Goal: Task Accomplishment & Management: Manage account settings

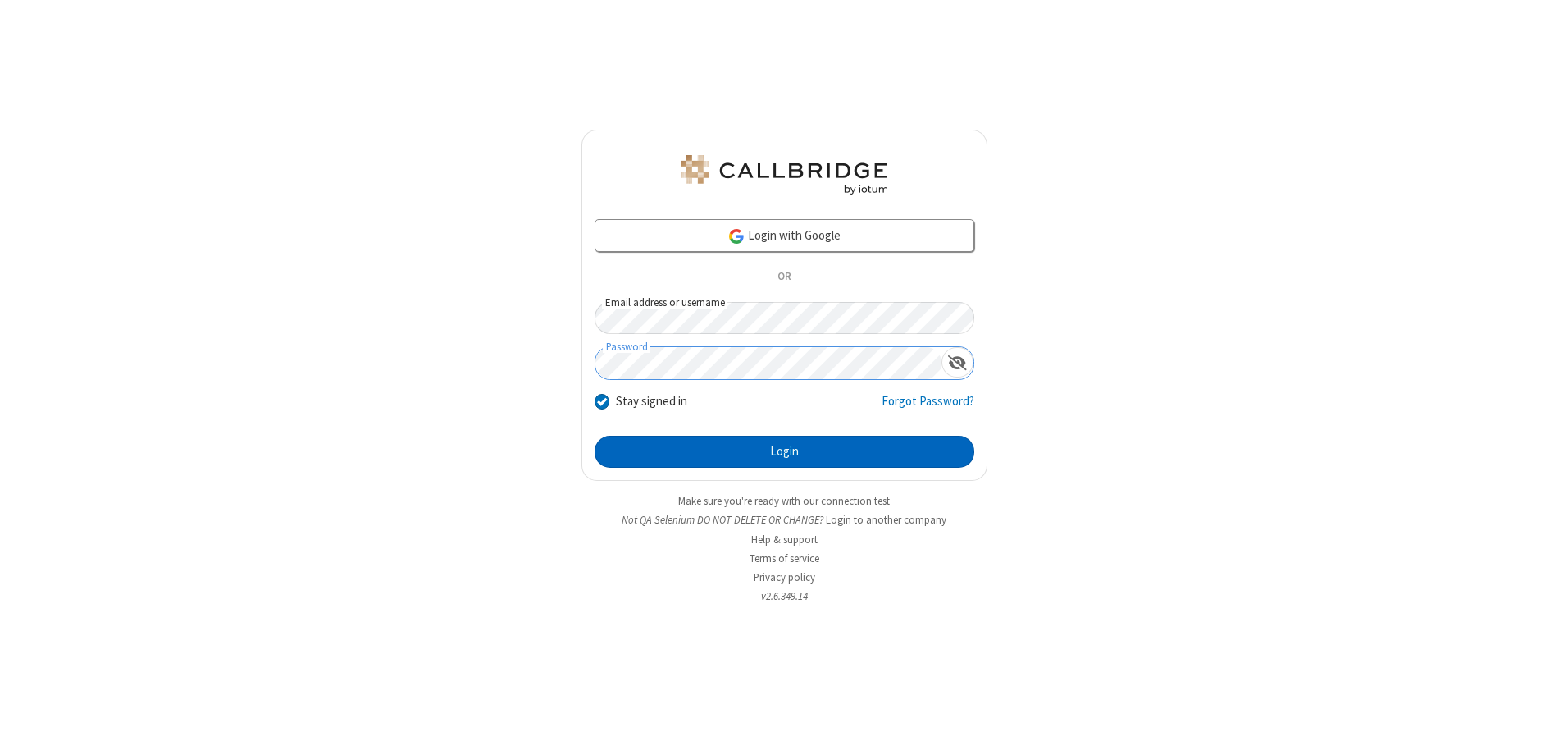
click at [784, 451] on button "Login" at bounding box center [784, 452] width 379 height 33
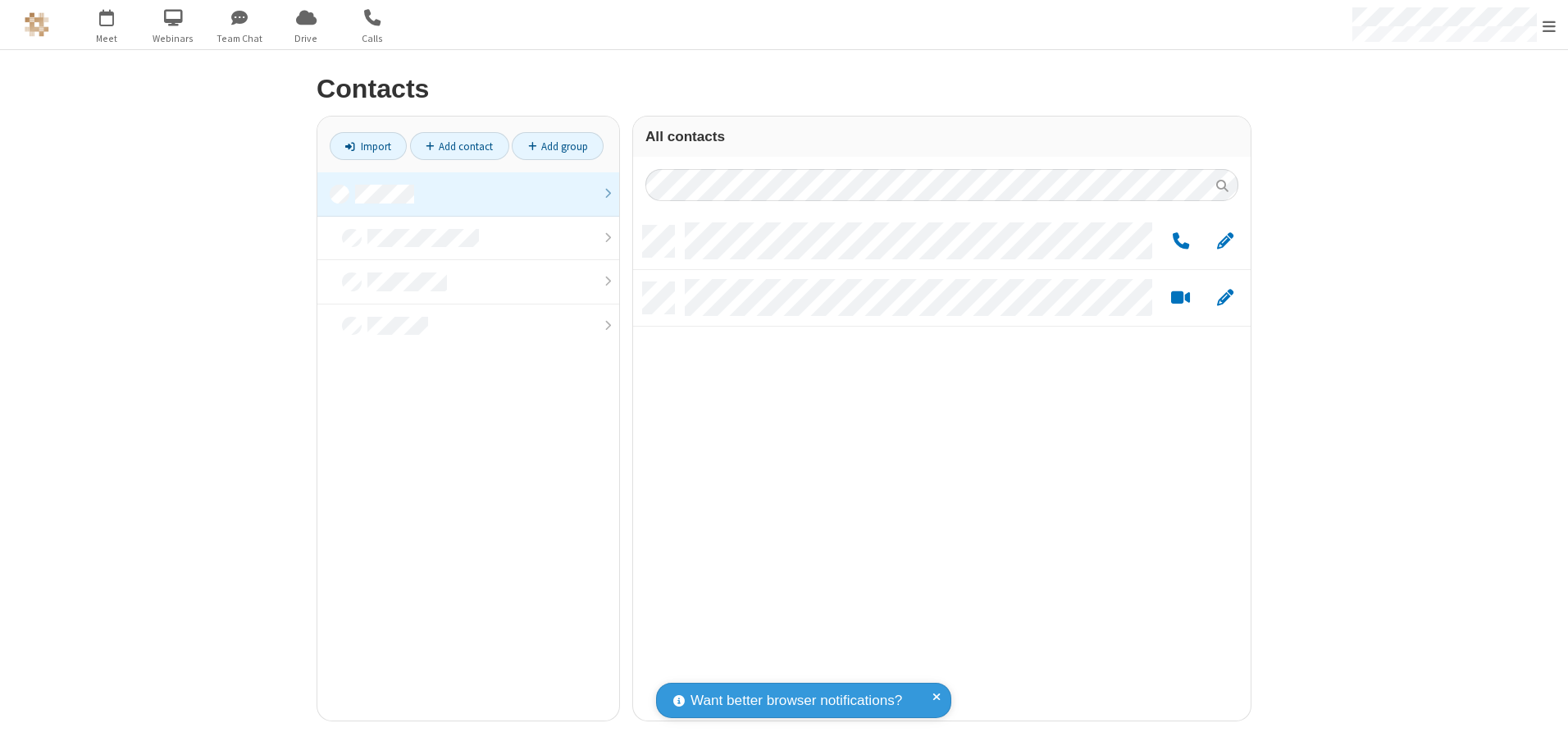
scroll to position [495, 605]
click at [468, 193] on link at bounding box center [468, 194] width 302 height 45
click at [1225, 241] on span "Edit" at bounding box center [1225, 241] width 17 height 20
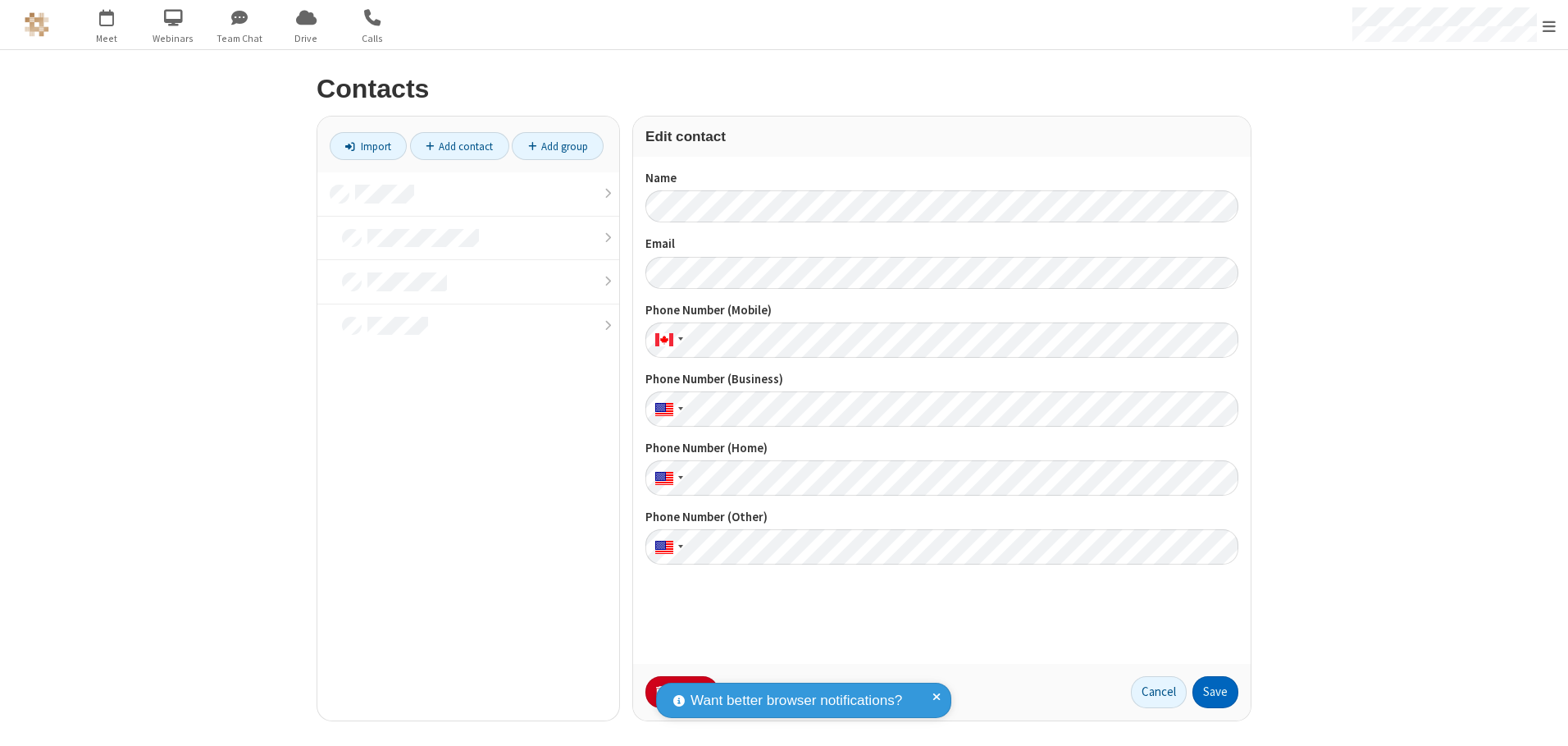
click at [1215, 692] on button "Save" at bounding box center [1215, 693] width 46 height 33
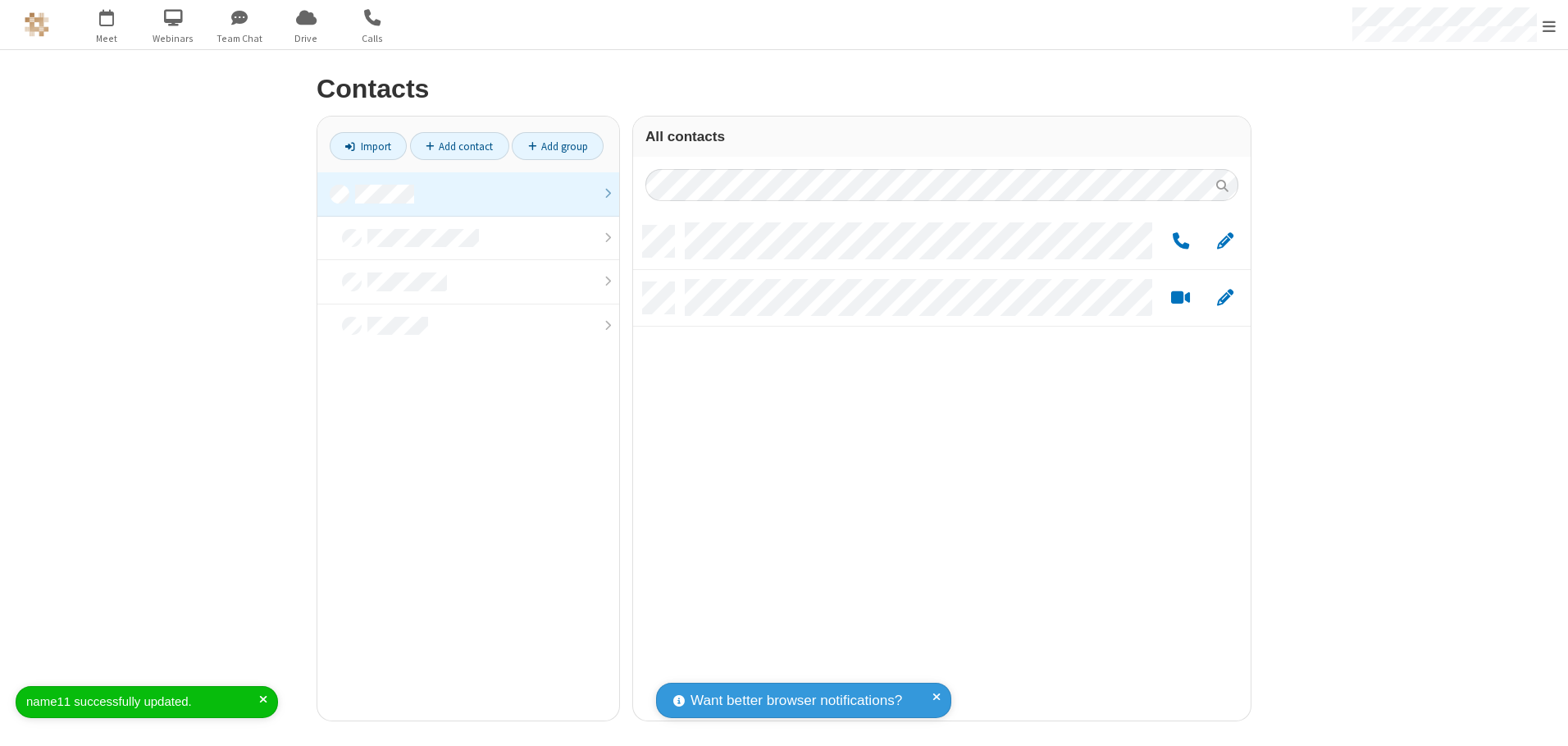
scroll to position [495, 605]
